Goal: Navigation & Orientation: Find specific page/section

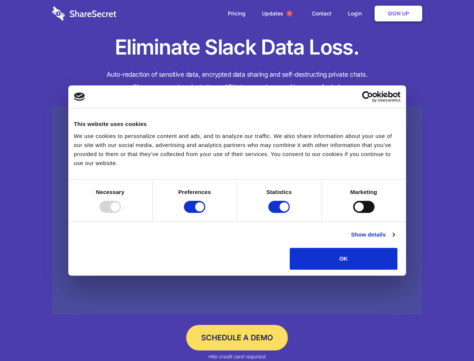
click at [121, 213] on div at bounding box center [110, 207] width 21 height 12
click at [205, 213] on input "Preferences" at bounding box center [194, 207] width 21 height 12
checkbox input "false"
click at [280, 213] on input "Statistics" at bounding box center [279, 207] width 21 height 12
checkbox input "false"
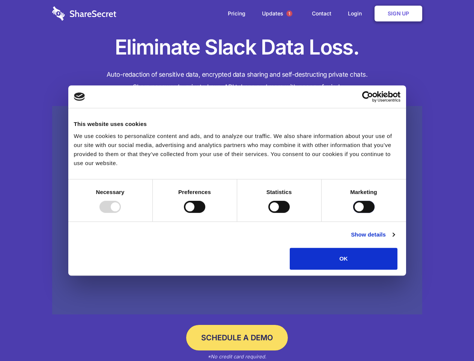
click at [353, 213] on input "Marketing" at bounding box center [363, 207] width 21 height 12
checkbox input "true"
click at [395, 239] on link "Show details" at bounding box center [373, 234] width 44 height 9
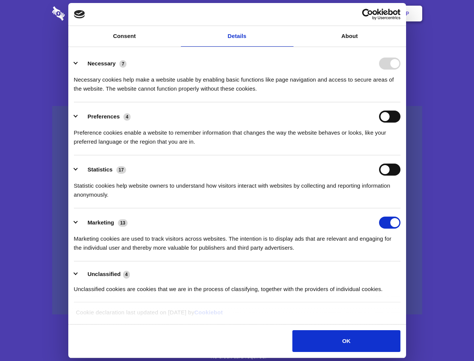
click at [401, 93] on div "Necessary cookies help make a website usable by enabling basic functions like p…" at bounding box center [237, 81] width 327 height 24
click at [289, 14] on span "1" at bounding box center [290, 14] width 6 height 6
